Goal: Find specific page/section

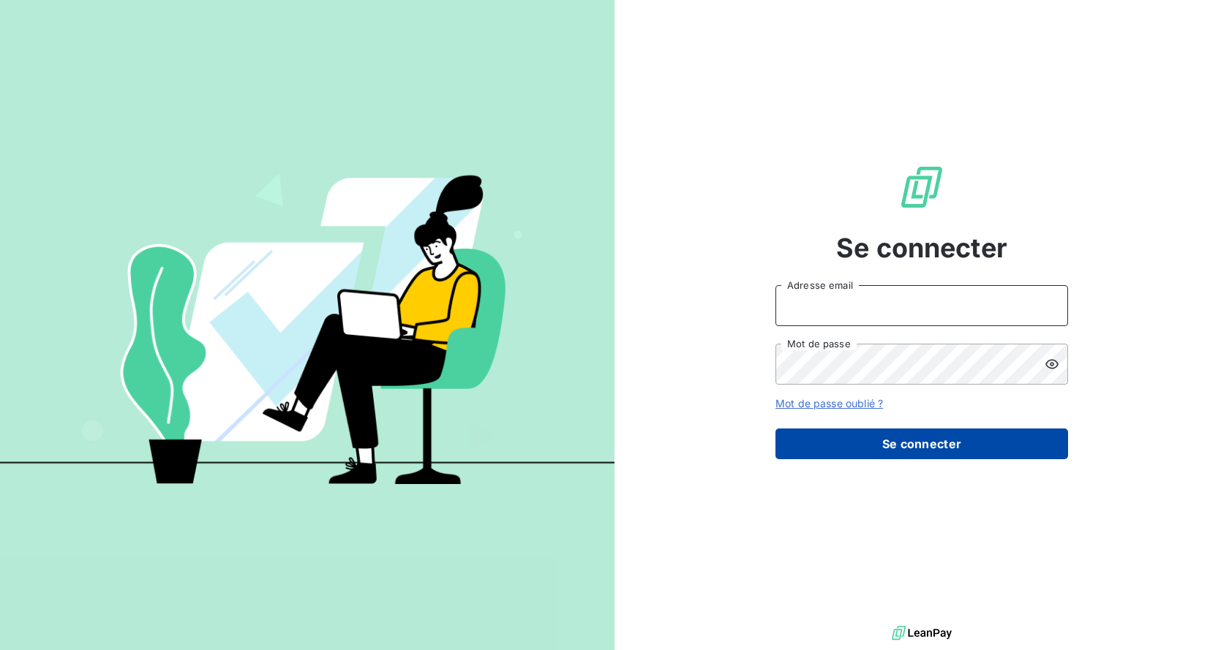
type input "[EMAIL_ADDRESS][DOMAIN_NAME]"
click at [905, 454] on button "Se connecter" at bounding box center [921, 444] width 293 height 31
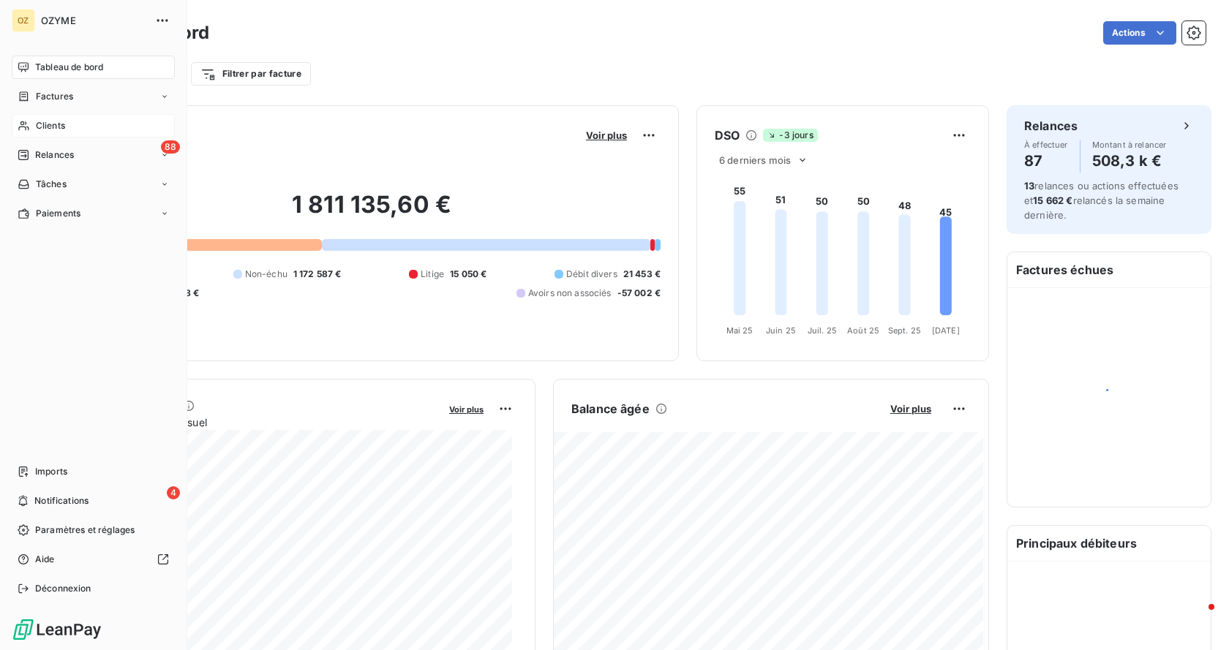
click at [45, 124] on span "Clients" at bounding box center [50, 125] width 29 height 13
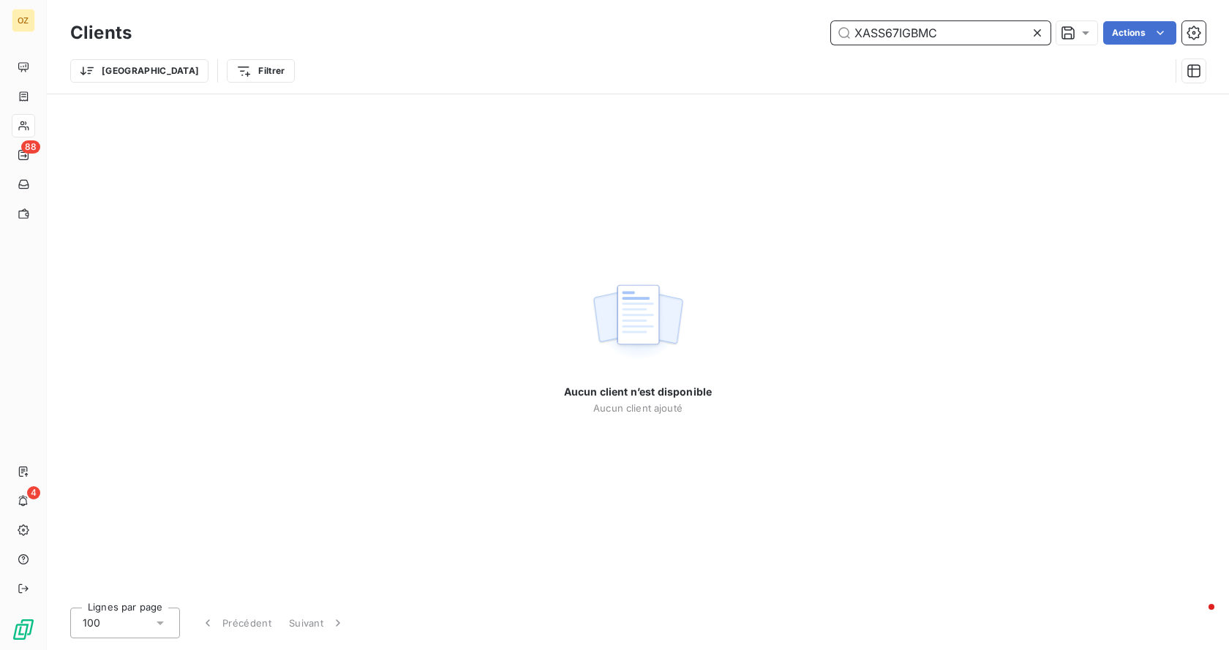
drag, startPoint x: 948, startPoint y: 37, endPoint x: 317, endPoint y: 1, distance: 632.1
click at [318, 3] on div "Clients XASS67IGBMC Actions Trier Filtrer" at bounding box center [638, 47] width 1182 height 94
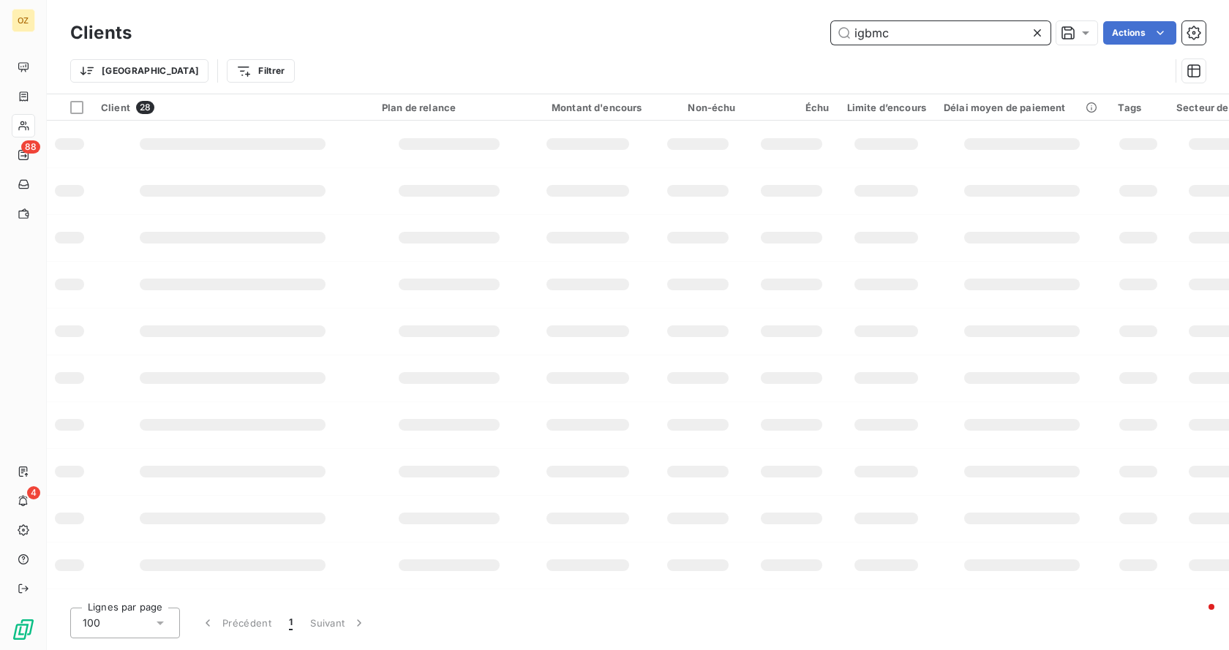
type input "igbmc"
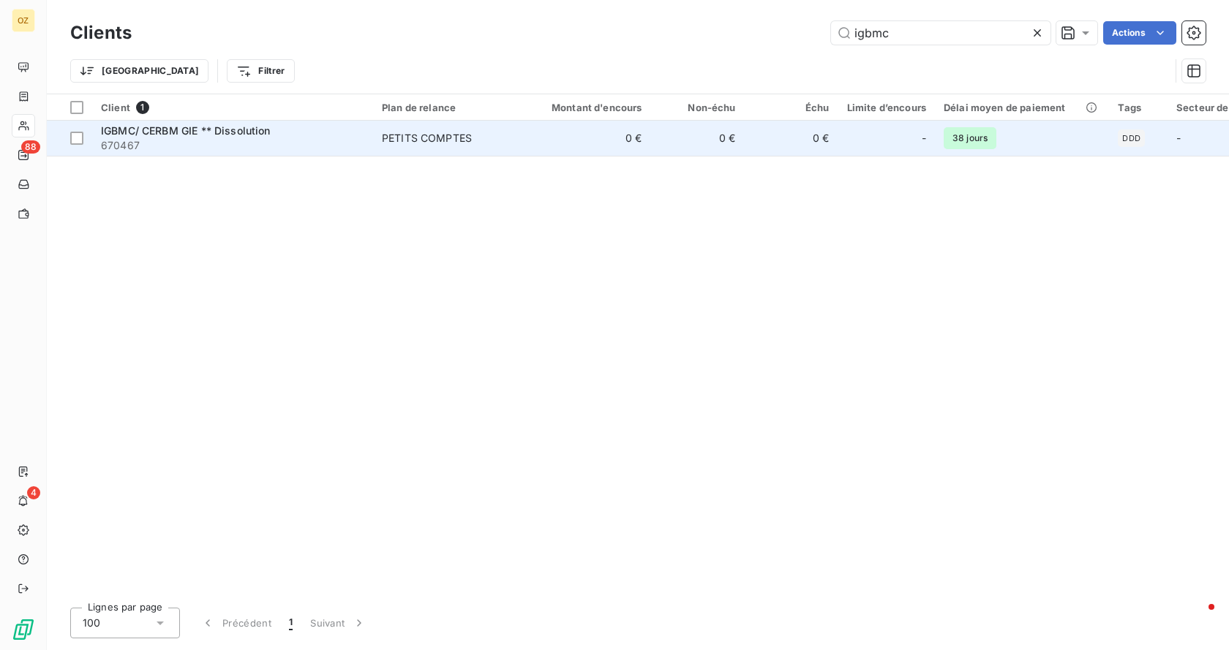
click at [170, 138] on span "670467" at bounding box center [232, 145] width 263 height 15
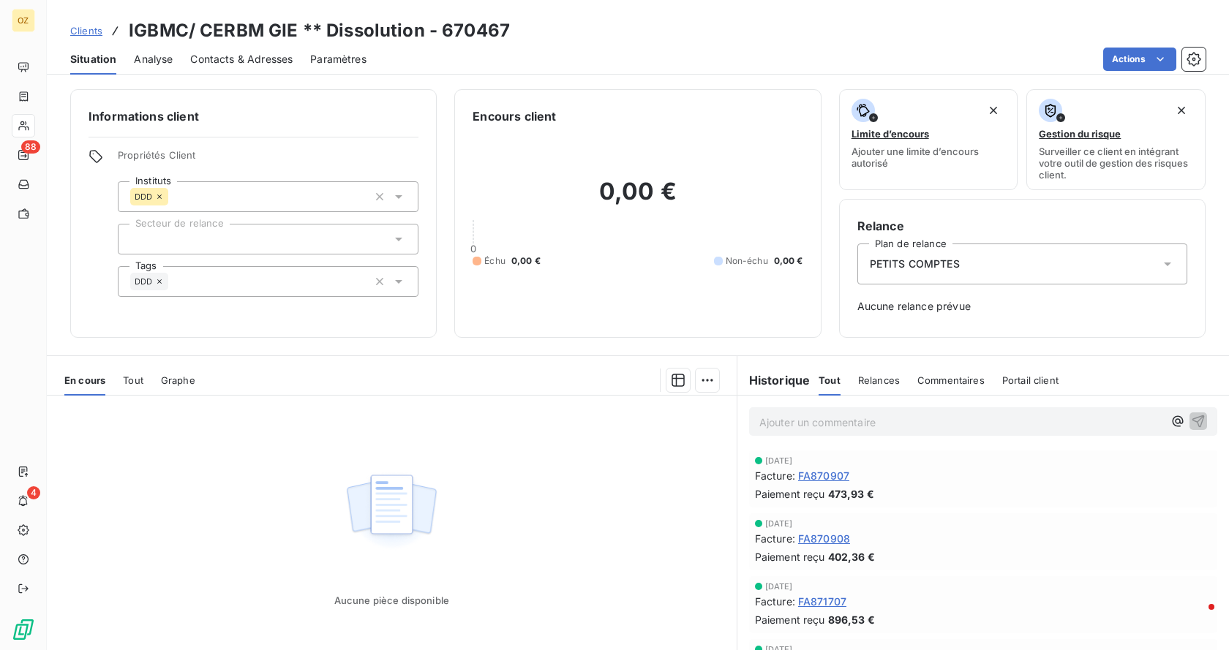
click at [492, 27] on h3 "IGBMC/ CERBM GIE ** Dissolution - 670467" at bounding box center [319, 31] width 381 height 26
copy h3 "670467"
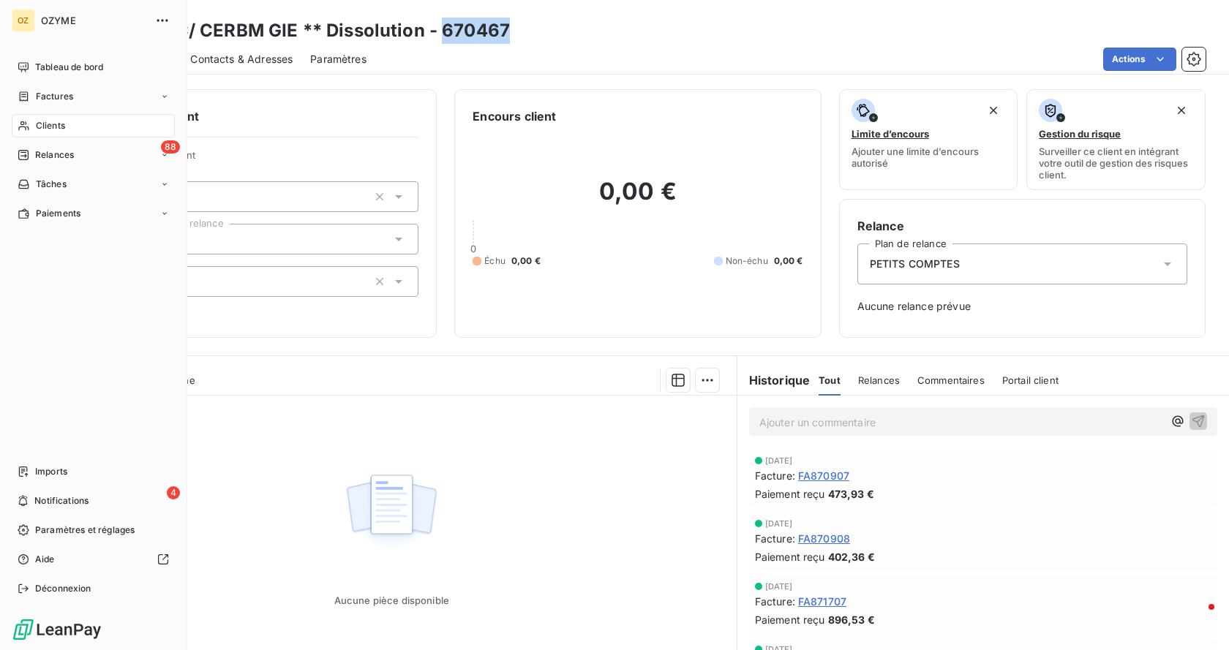
click at [38, 119] on span "Clients" at bounding box center [50, 125] width 29 height 13
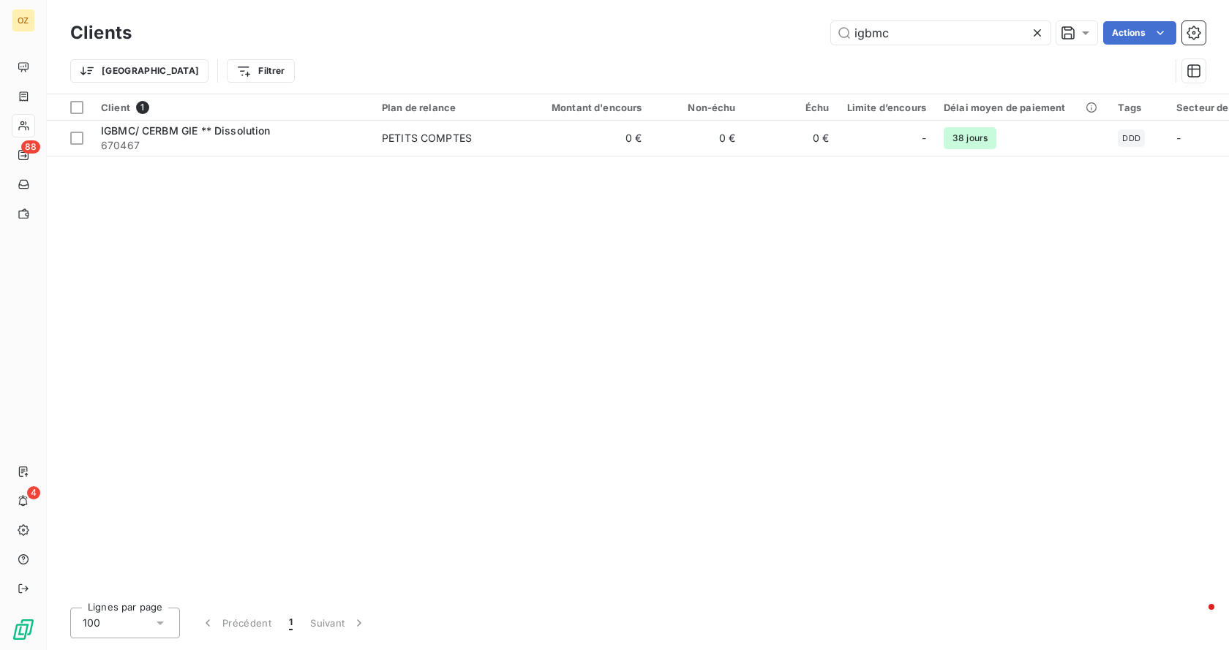
drag, startPoint x: 917, startPoint y: 26, endPoint x: 391, endPoint y: 8, distance: 526.9
click at [406, 9] on div "Clients igbmc Actions Trier Filtrer" at bounding box center [638, 47] width 1182 height 94
type input "transgene"
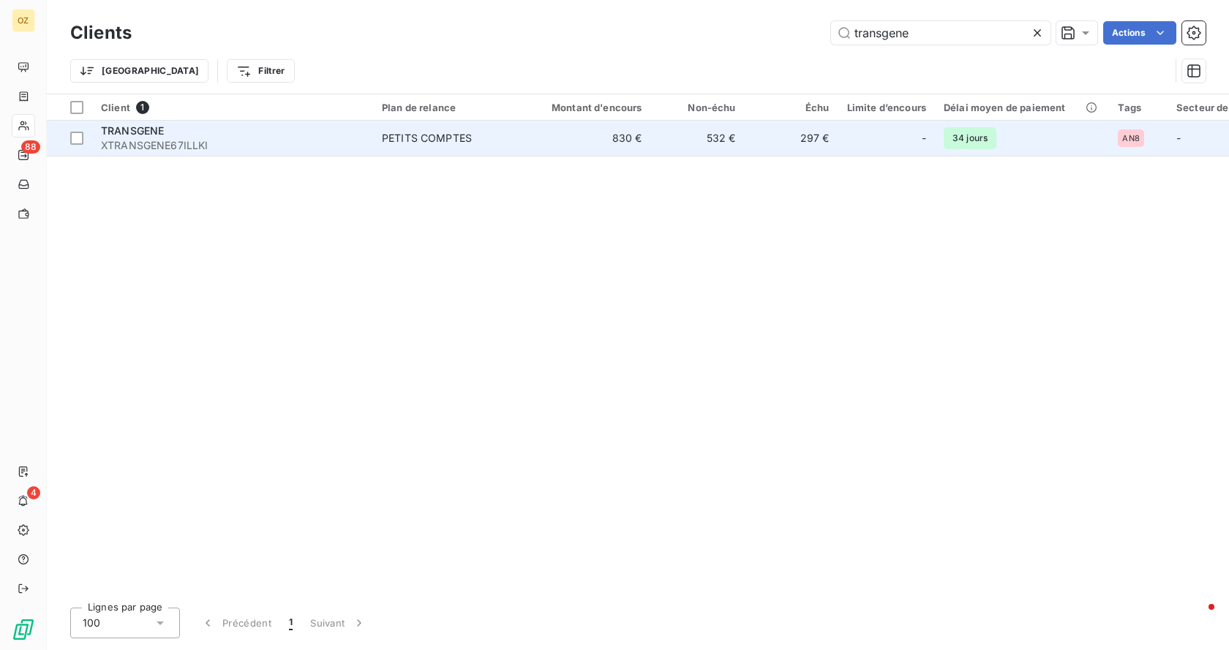
click at [312, 149] on span "XTRANSGENE67ILLKI" at bounding box center [232, 145] width 263 height 15
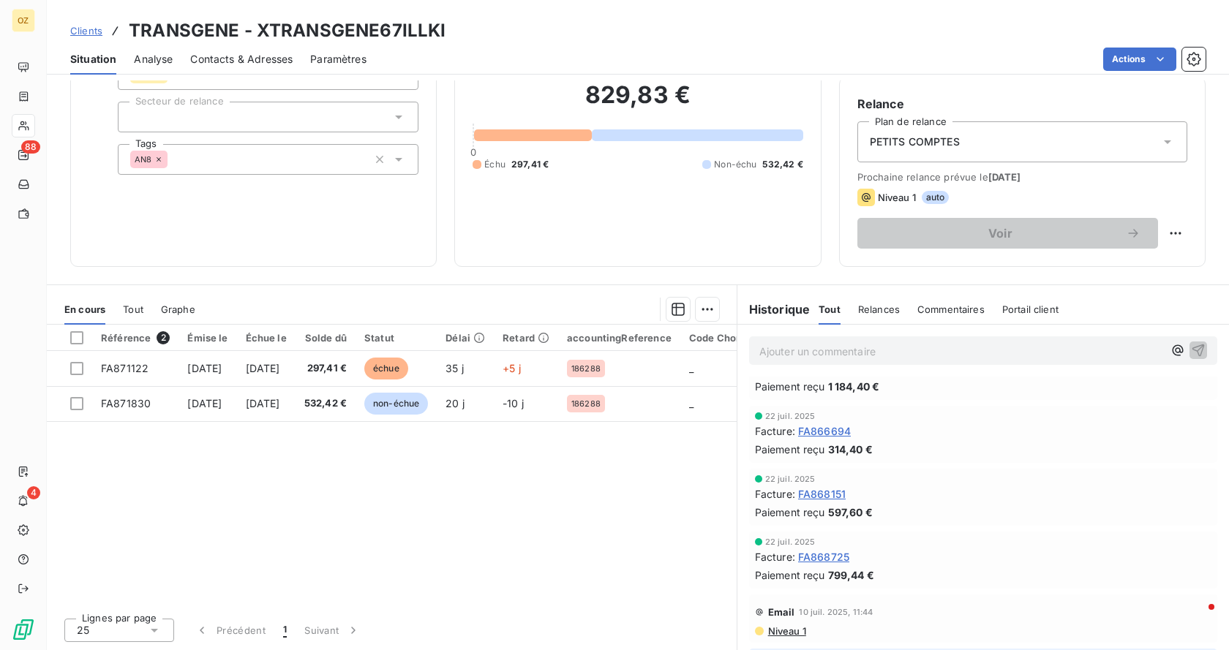
scroll to position [146, 0]
click at [164, 61] on span "Analyse" at bounding box center [153, 59] width 39 height 15
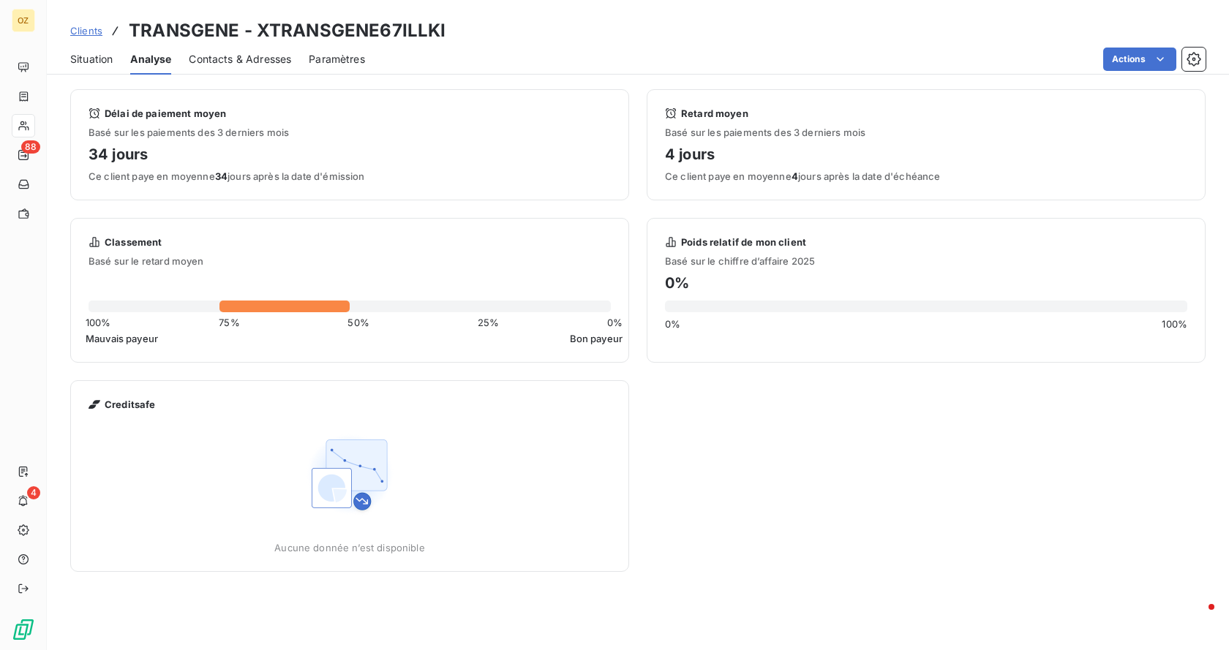
click at [108, 61] on span "Situation" at bounding box center [91, 59] width 42 height 15
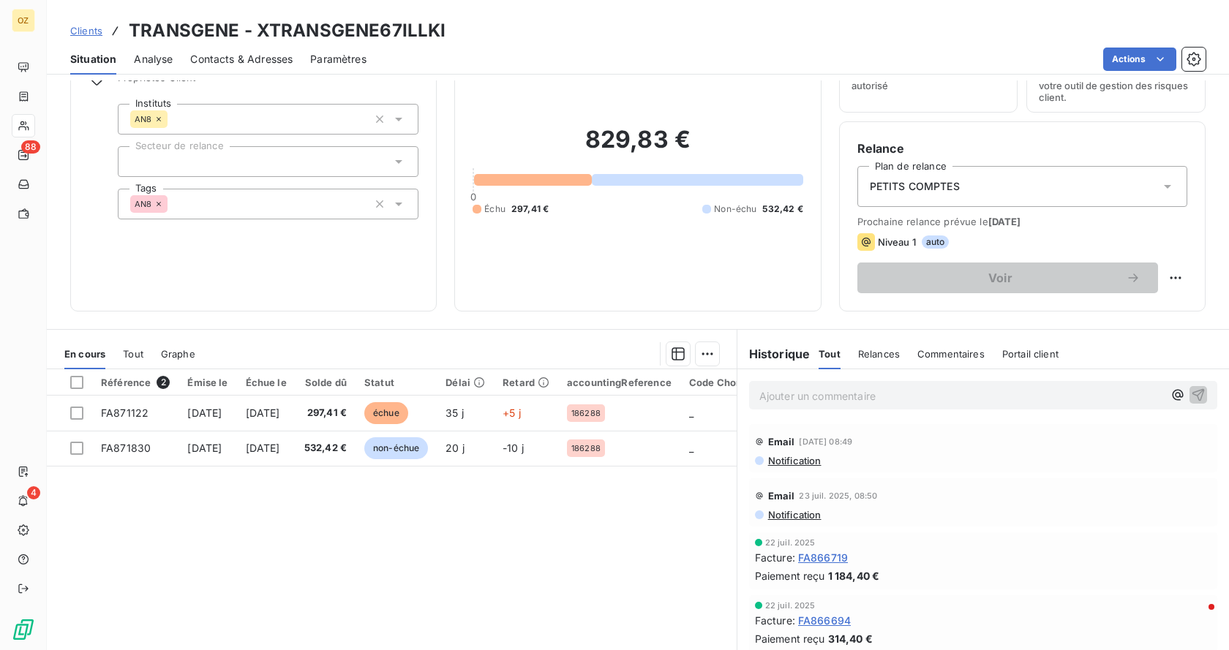
scroll to position [0, 0]
